Goal: Transaction & Acquisition: Purchase product/service

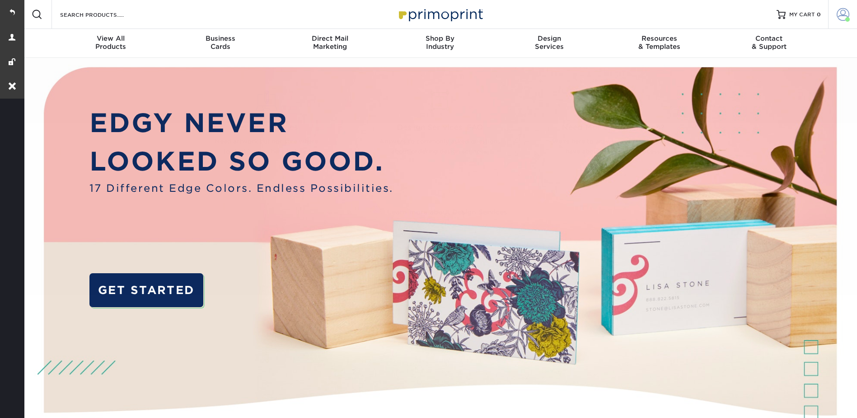
click at [839, 11] on span at bounding box center [843, 14] width 13 height 13
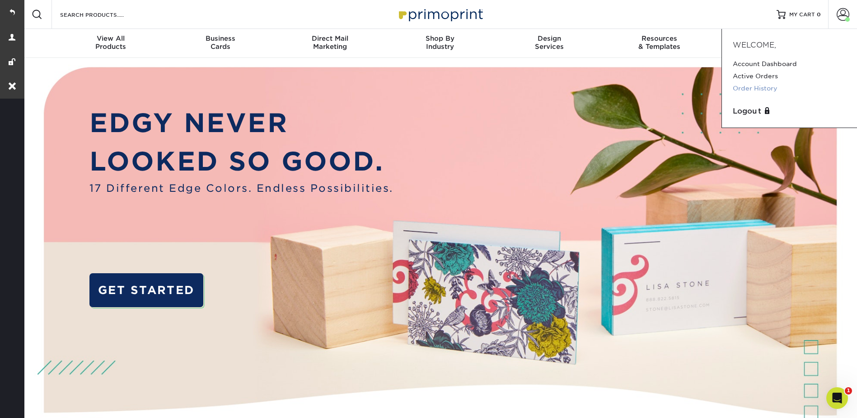
click at [746, 86] on link "Order History" at bounding box center [789, 88] width 113 height 12
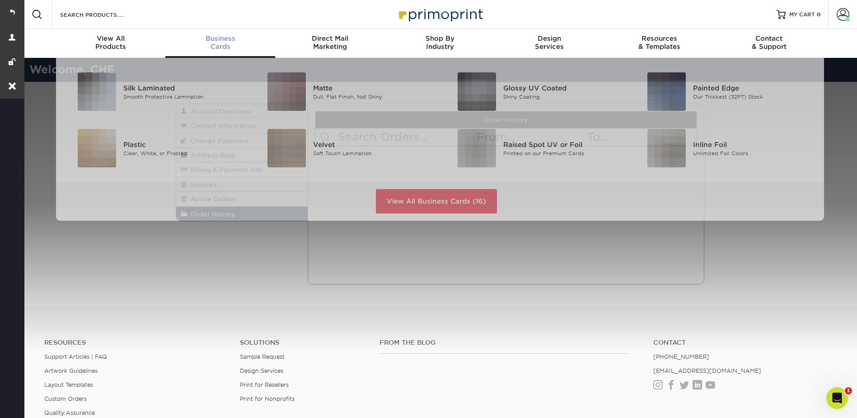
click at [217, 38] on span "Business" at bounding box center [220, 38] width 110 height 8
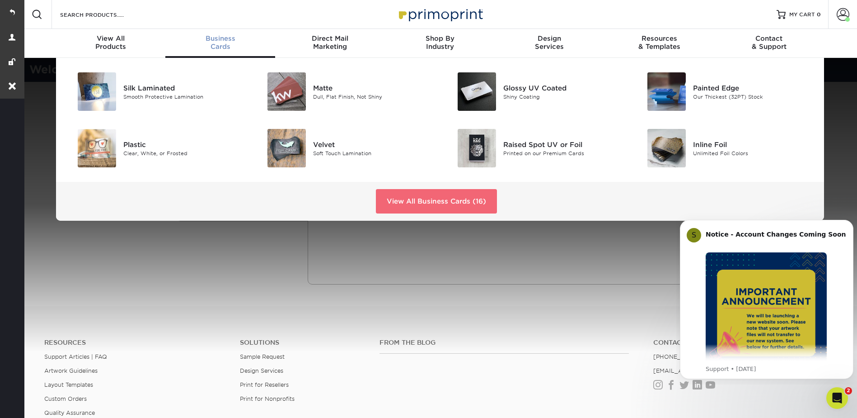
click at [432, 196] on link "View All Business Cards (16)" at bounding box center [436, 201] width 121 height 24
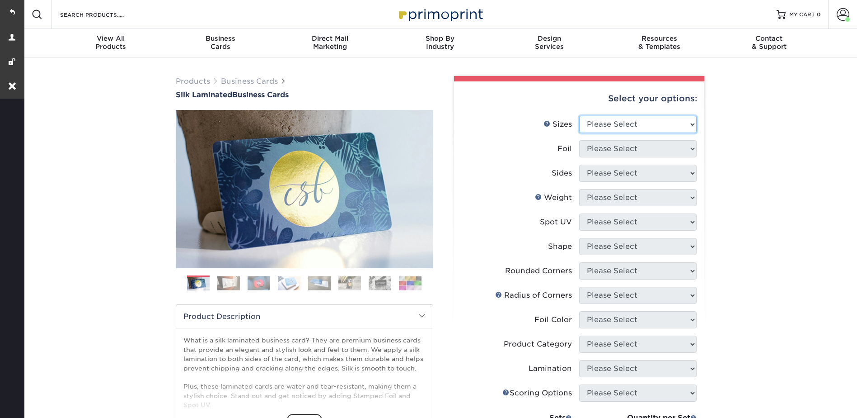
drag, startPoint x: 602, startPoint y: 124, endPoint x: 605, endPoint y: 133, distance: 9.9
click at [602, 124] on select "Please Select 1.5" x 3.5" - Mini 1.75" x 3.5" - Mini 2" x 2" - Square 2" x 3" -…" at bounding box center [637, 124] width 117 height 17
select select "2.00x3.50"
click at [579, 116] on select "Please Select 1.5" x 3.5" - Mini 1.75" x 3.5" - Mini 2" x 2" - Square 2" x 3" -…" at bounding box center [637, 124] width 117 height 17
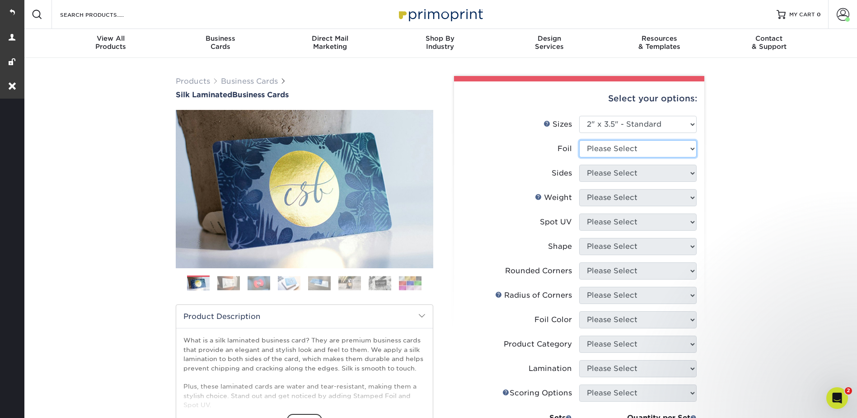
drag, startPoint x: 601, startPoint y: 141, endPoint x: 605, endPoint y: 154, distance: 13.5
click at [601, 141] on select "Please Select Yes No" at bounding box center [637, 148] width 117 height 17
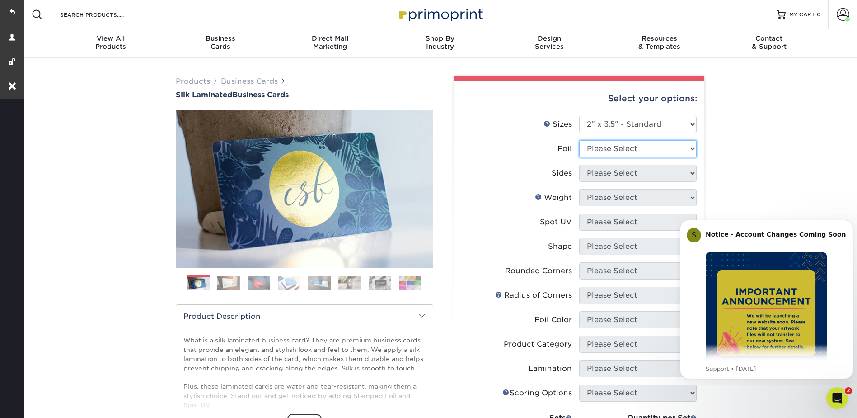
select select "1"
click at [579, 140] on select "Please Select Yes No" at bounding box center [637, 148] width 117 height 17
drag, startPoint x: 602, startPoint y: 171, endPoint x: 606, endPoint y: 182, distance: 11.7
click at [601, 171] on select "Please Select Print Both Sides - Foil Both Sides Print Both Sides - Foil Front …" at bounding box center [637, 172] width 117 height 17
select select "e9e9dfb3-fba1-4d60-972c-fd9ca5904d33"
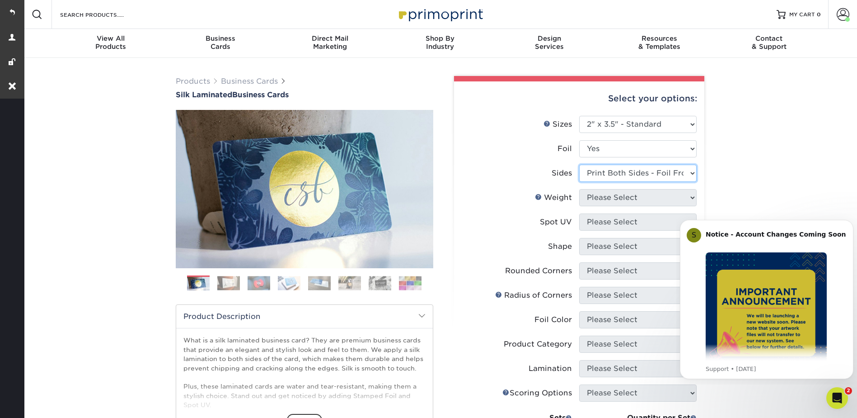
click at [579, 164] on select "Please Select Print Both Sides - Foil Both Sides Print Both Sides - Foil Front …" at bounding box center [637, 172] width 117 height 17
click at [601, 202] on select "Please Select 16PT" at bounding box center [637, 197] width 117 height 17
select select "16PT"
click at [579, 189] on select "Please Select 16PT" at bounding box center [637, 197] width 117 height 17
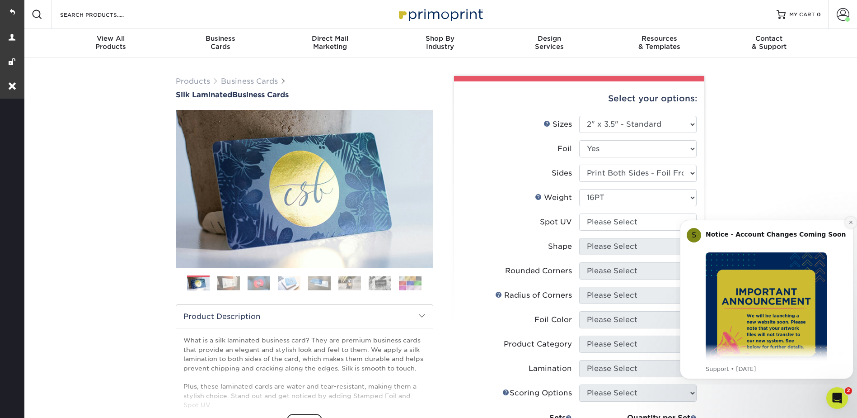
click at [847, 221] on button "Dismiss notification" at bounding box center [851, 222] width 12 height 12
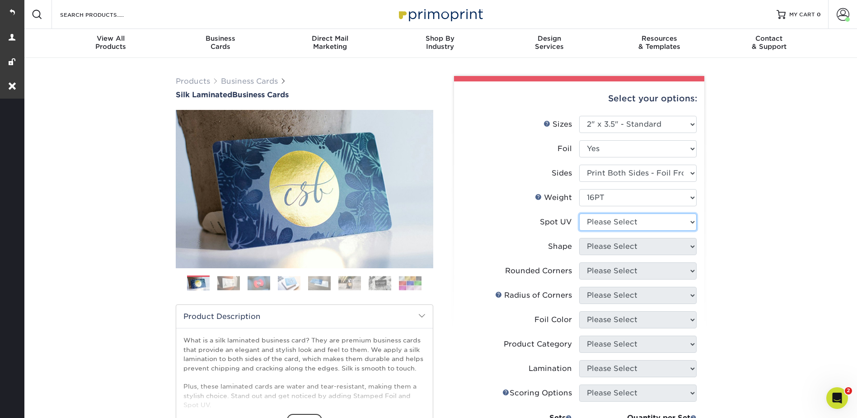
click at [612, 219] on select "Please Select No Spot UV Front and Back (Both Sides) Front Only Back Only" at bounding box center [637, 221] width 117 height 17
select select "3"
click at [579, 213] on select "Please Select No Spot UV Front and Back (Both Sides) Front Only Back Only" at bounding box center [637, 221] width 117 height 17
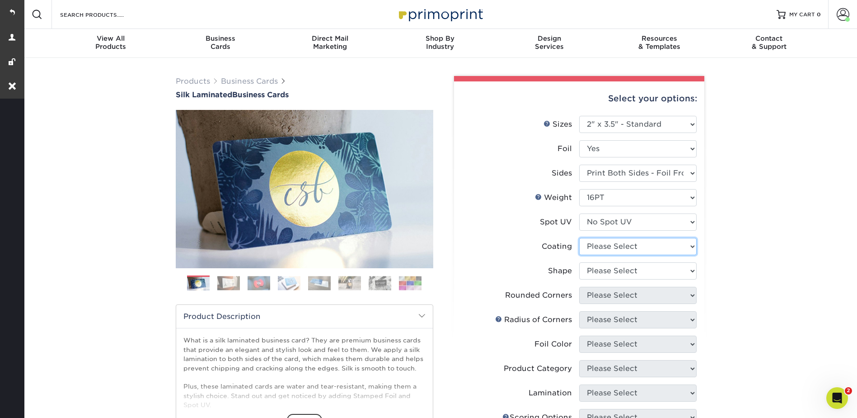
drag, startPoint x: 600, startPoint y: 244, endPoint x: 599, endPoint y: 254, distance: 10.4
click at [600, 244] on select at bounding box center [637, 246] width 117 height 17
select select "3e7618de-abca-4bda-9f97-8b9129e913d8"
click at [579, 238] on select at bounding box center [637, 246] width 117 height 17
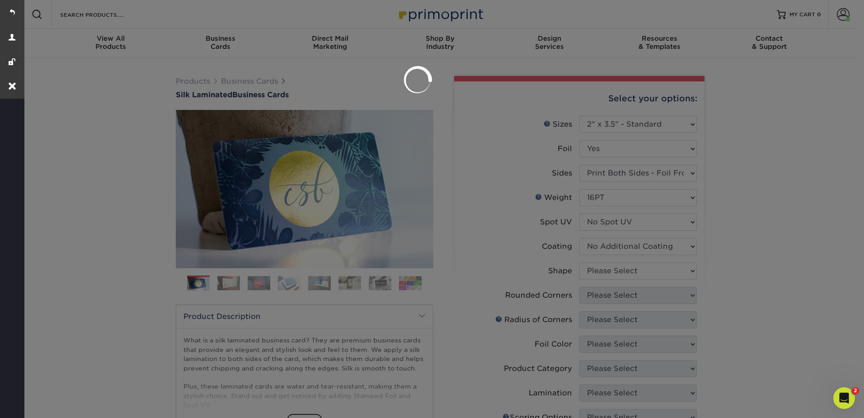
drag, startPoint x: 597, startPoint y: 270, endPoint x: 596, endPoint y: 275, distance: 5.4
click at [596, 270] on div at bounding box center [432, 209] width 864 height 418
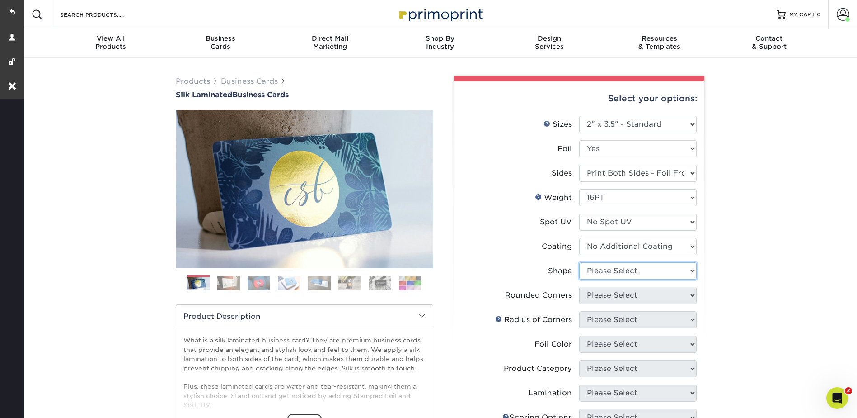
click at [607, 272] on select "Please Select Standard" at bounding box center [637, 270] width 117 height 17
select select "standard"
click at [579, 262] on select "Please Select Standard" at bounding box center [637, 270] width 117 height 17
click at [599, 294] on select "Please Select Yes - Round 2 Corners Yes - Round 4 Corners No" at bounding box center [637, 295] width 117 height 17
select select "0"
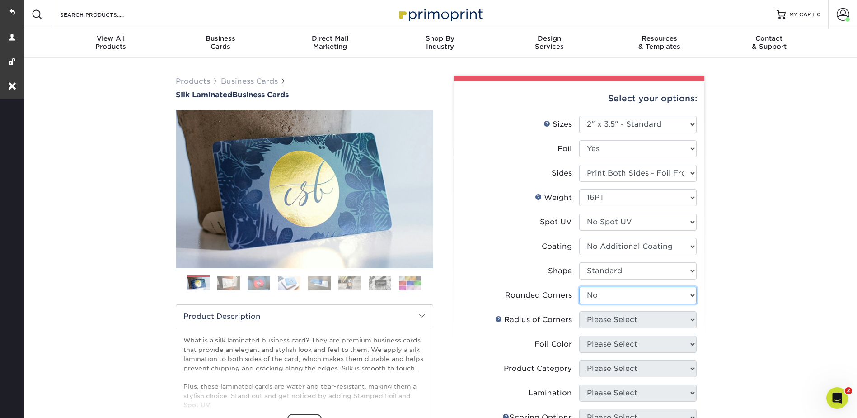
click at [579, 287] on select "Please Select Yes - Round 2 Corners Yes - Round 4 Corners No" at bounding box center [637, 295] width 117 height 17
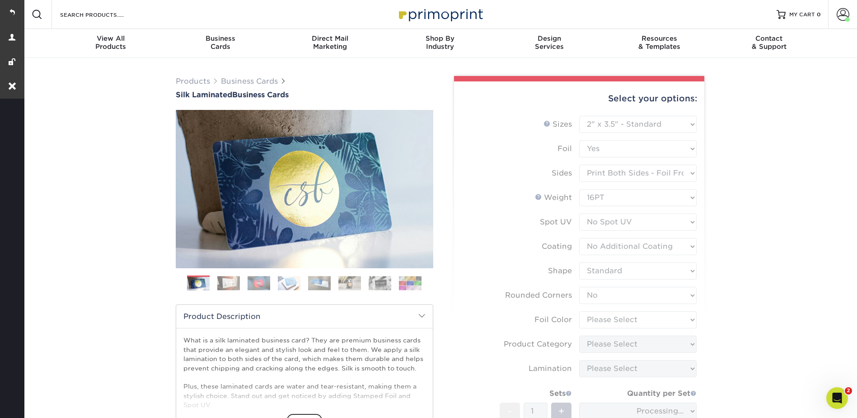
click at [605, 317] on form "Sizes Help Sizes Please Select 1.5" x 3.5" - Mini 1.75" x 3.5" - Mini 2" x 2" -…" at bounding box center [579, 303] width 236 height 374
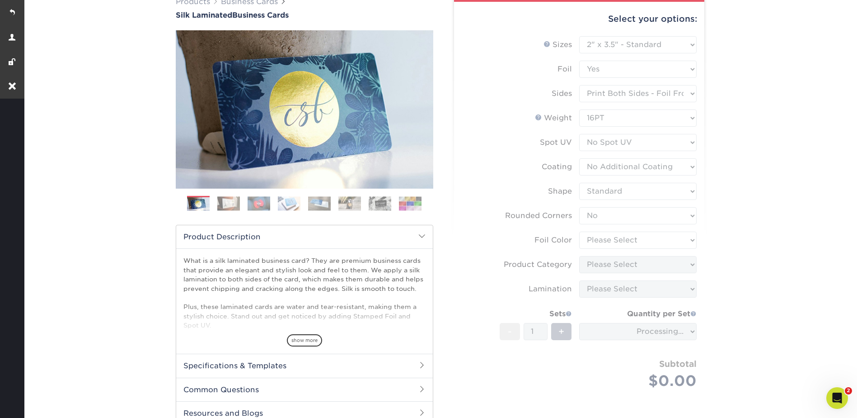
scroll to position [136, 0]
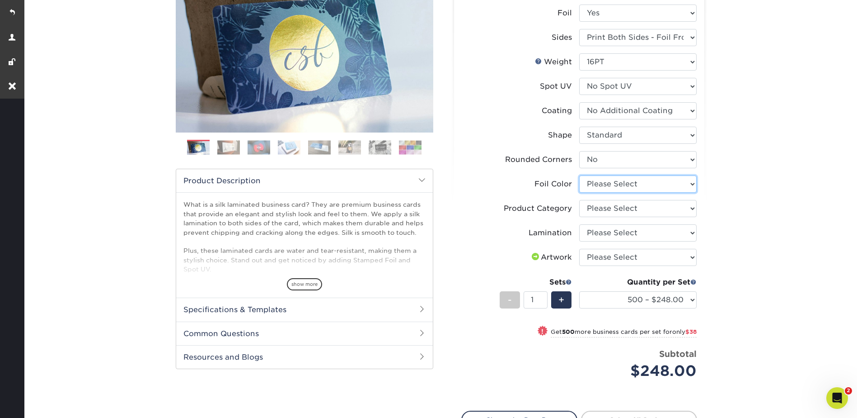
click at [597, 181] on select "Please Select Silver Foil Black Foil Blue Foil Copper Foil Gold Foil Red Foil R…" at bounding box center [637, 183] width 117 height 17
select select "a834dd52-fe06-4ed6-9a86-5bd3c2d02515"
click at [579, 175] on select "Please Select Silver Foil Black Foil Blue Foil Copper Foil Gold Foil Red Foil R…" at bounding box center [637, 183] width 117 height 17
click at [599, 210] on select "Please Select Business Cards" at bounding box center [637, 208] width 117 height 17
select select "3b5148f1-0588-4f88-a218-97bcfdce65c1"
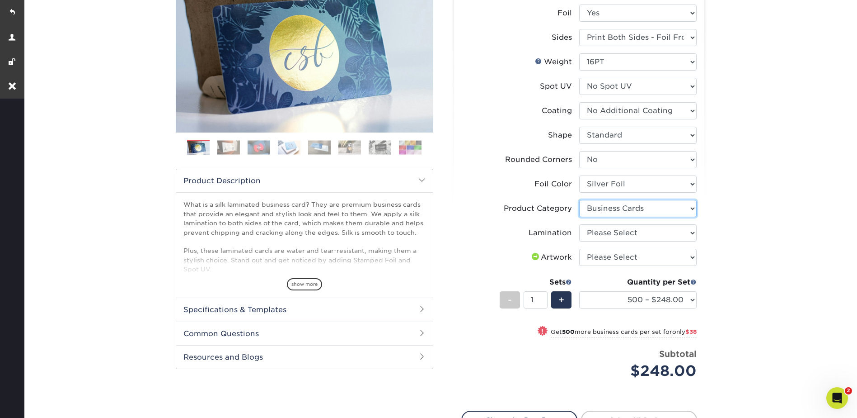
click at [579, 200] on select "Please Select Business Cards" at bounding box center [637, 208] width 117 height 17
drag, startPoint x: 600, startPoint y: 231, endPoint x: 600, endPoint y: 240, distance: 9.5
click at [600, 231] on select "Please Select Silk" at bounding box center [637, 232] width 117 height 17
click at [598, 268] on li "Artwork Please Select I will upload files I need a design - $100" at bounding box center [579, 261] width 235 height 24
click at [596, 258] on select "Please Select I will upload files I need a design - $100" at bounding box center [637, 257] width 117 height 17
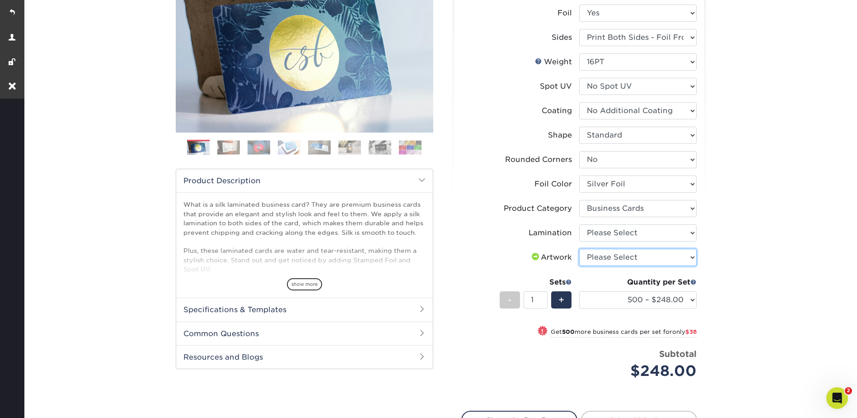
select select "upload"
click at [579, 249] on select "Please Select I will upload files I need a design - $100" at bounding box center [637, 257] width 117 height 17
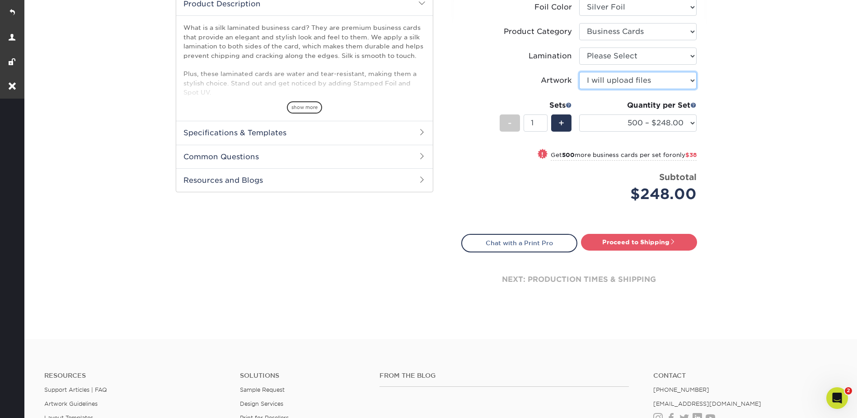
scroll to position [316, 0]
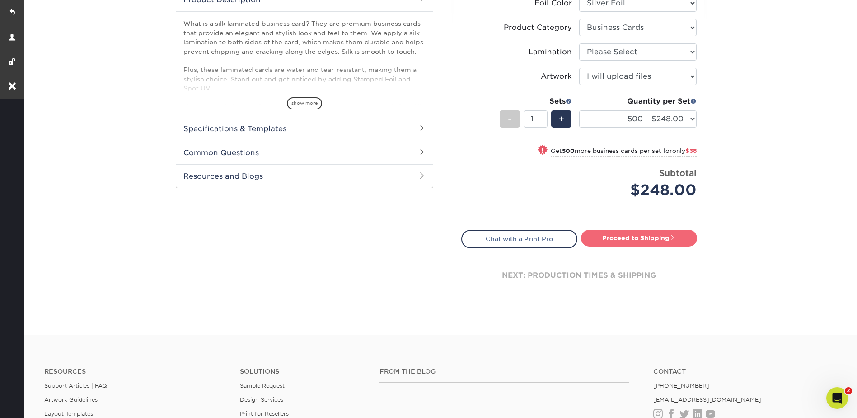
click at [631, 237] on link "Proceed to Shipping" at bounding box center [639, 238] width 116 height 16
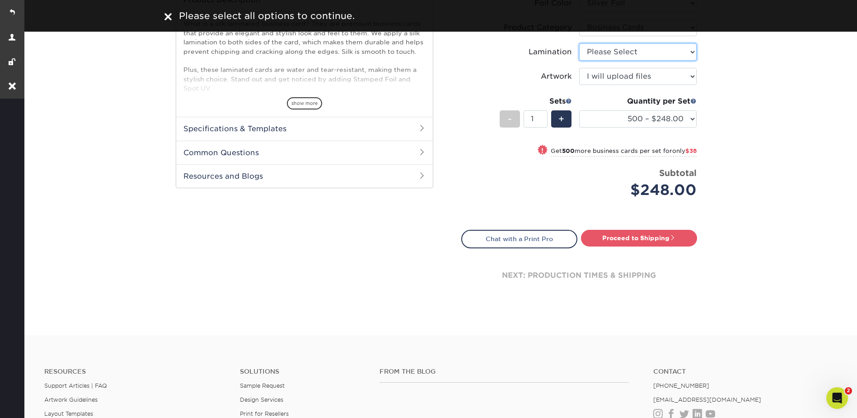
click at [601, 52] on select "Please Select Silk" at bounding box center [637, 51] width 117 height 17
select select "ccacb42f-45f7-42d3-bbd3-7c8421cf37f0"
click at [579, 43] on select "Please Select Silk" at bounding box center [637, 51] width 117 height 17
click at [632, 230] on link "Proceed to Shipping" at bounding box center [639, 238] width 116 height 16
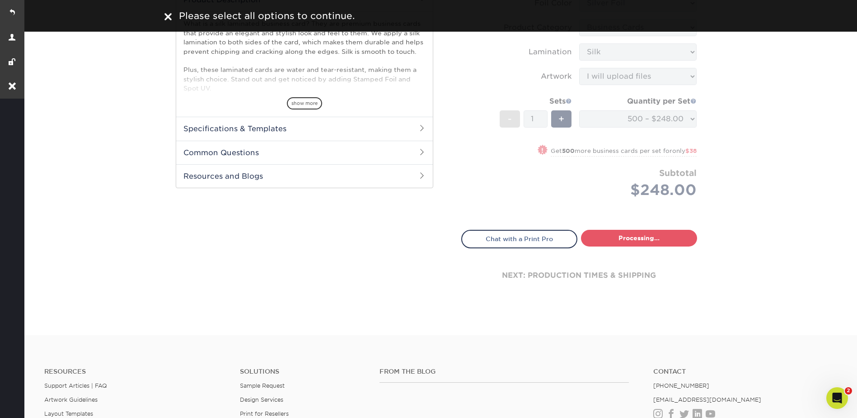
select select "f67cd561-658c-43c4-a0fa-33a72eb27a32"
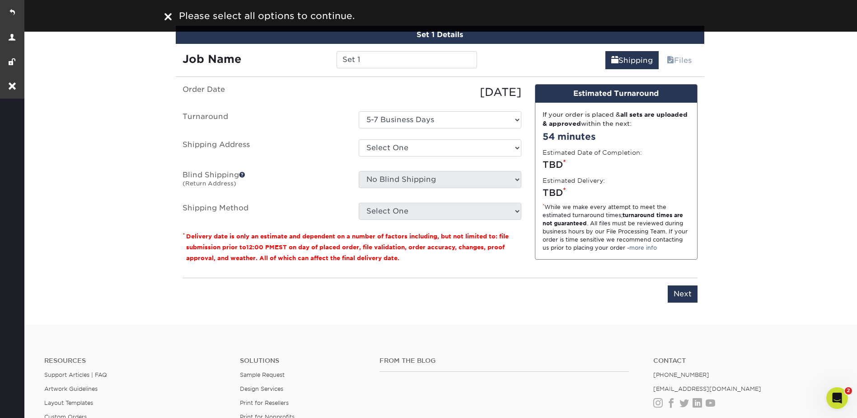
scroll to position [571, 0]
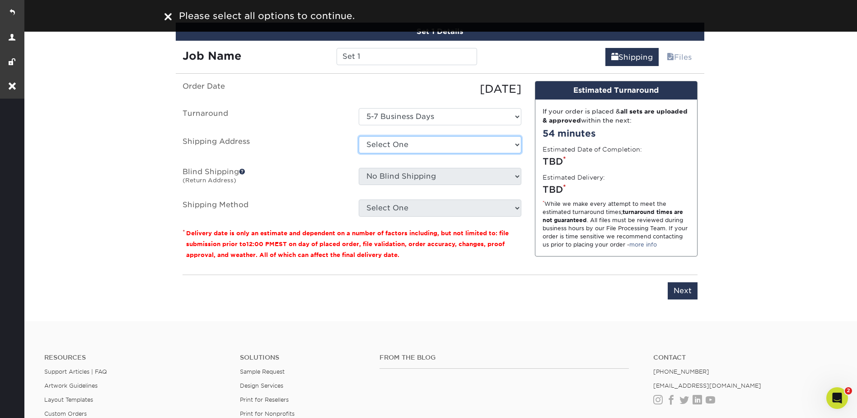
click at [389, 138] on select "Select One + Add New Address" at bounding box center [440, 144] width 163 height 17
select select "newaddress"
click at [359, 136] on select "Select One + Add New Address" at bounding box center [440, 144] width 163 height 17
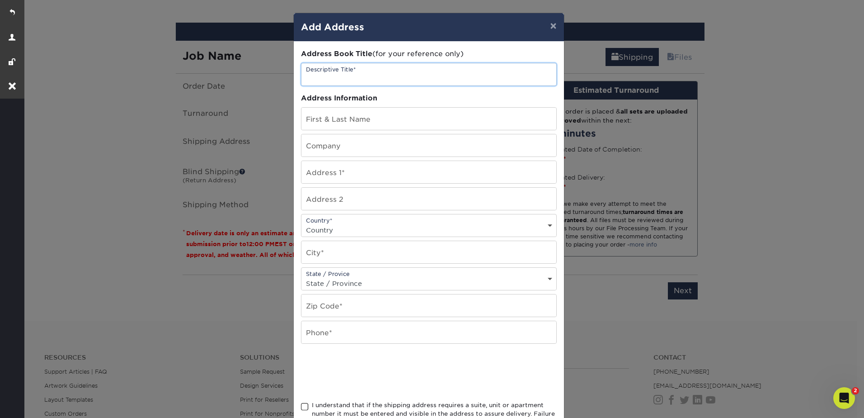
click at [327, 72] on input "text" at bounding box center [428, 74] width 255 height 22
type input "fake"
click at [548, 28] on button "×" at bounding box center [553, 25] width 21 height 25
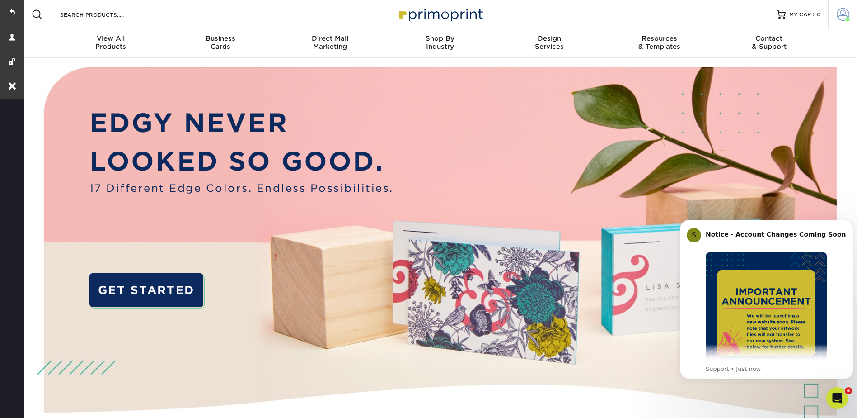
click at [842, 9] on span at bounding box center [843, 14] width 13 height 13
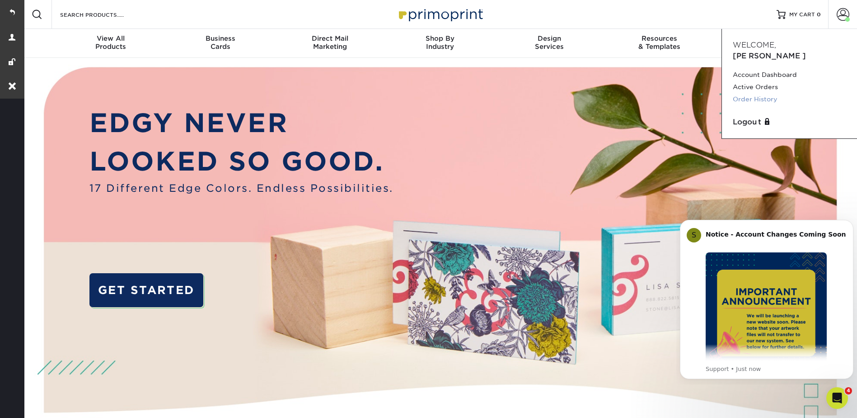
click at [755, 93] on link "Order History" at bounding box center [789, 99] width 113 height 12
